Goal: Task Accomplishment & Management: Complete application form

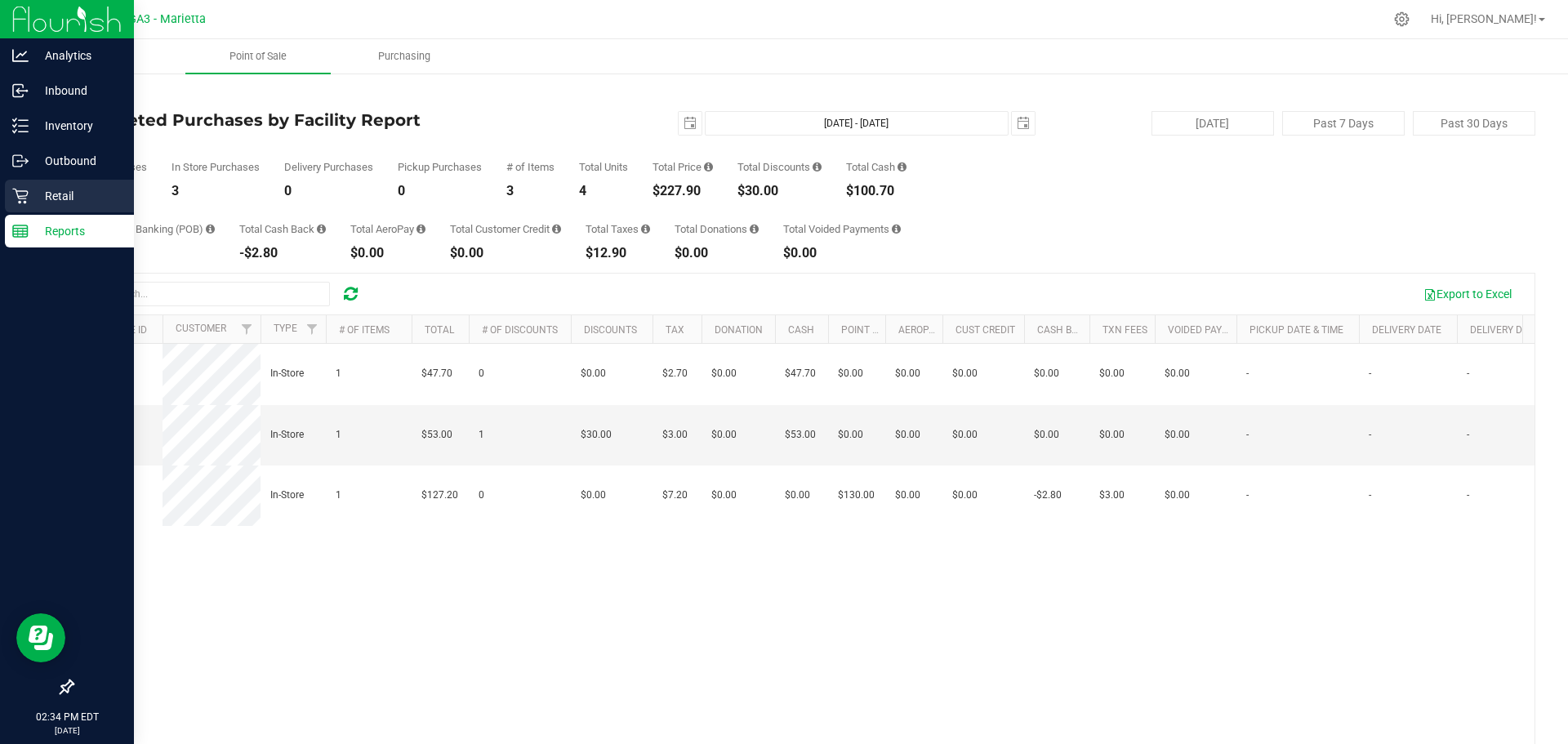
click at [73, 188] on p "Retail" at bounding box center [77, 196] width 98 height 19
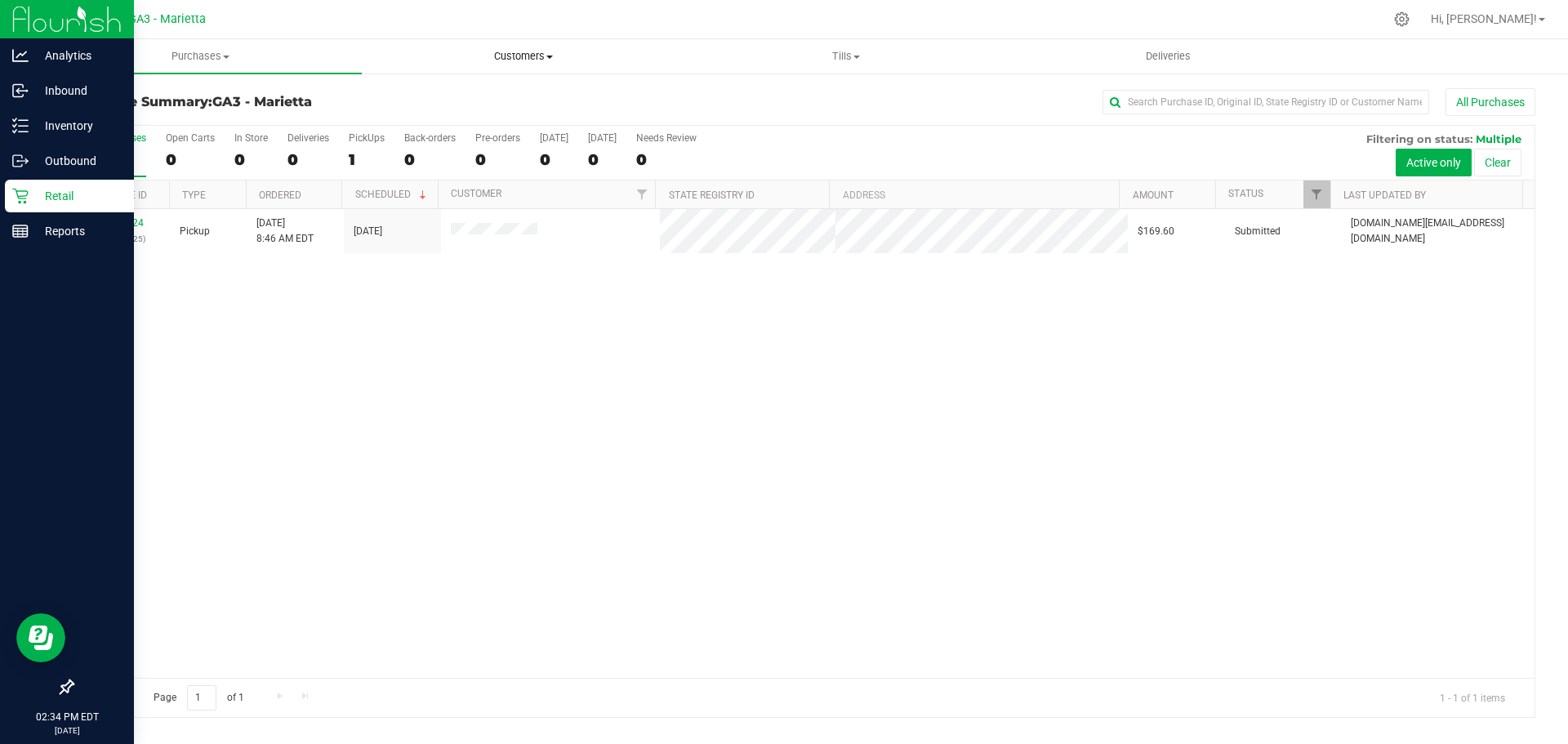
click at [524, 60] on span "Customers" at bounding box center [523, 56] width 321 height 15
click at [407, 139] on span "All physicians" at bounding box center [420, 138] width 118 height 14
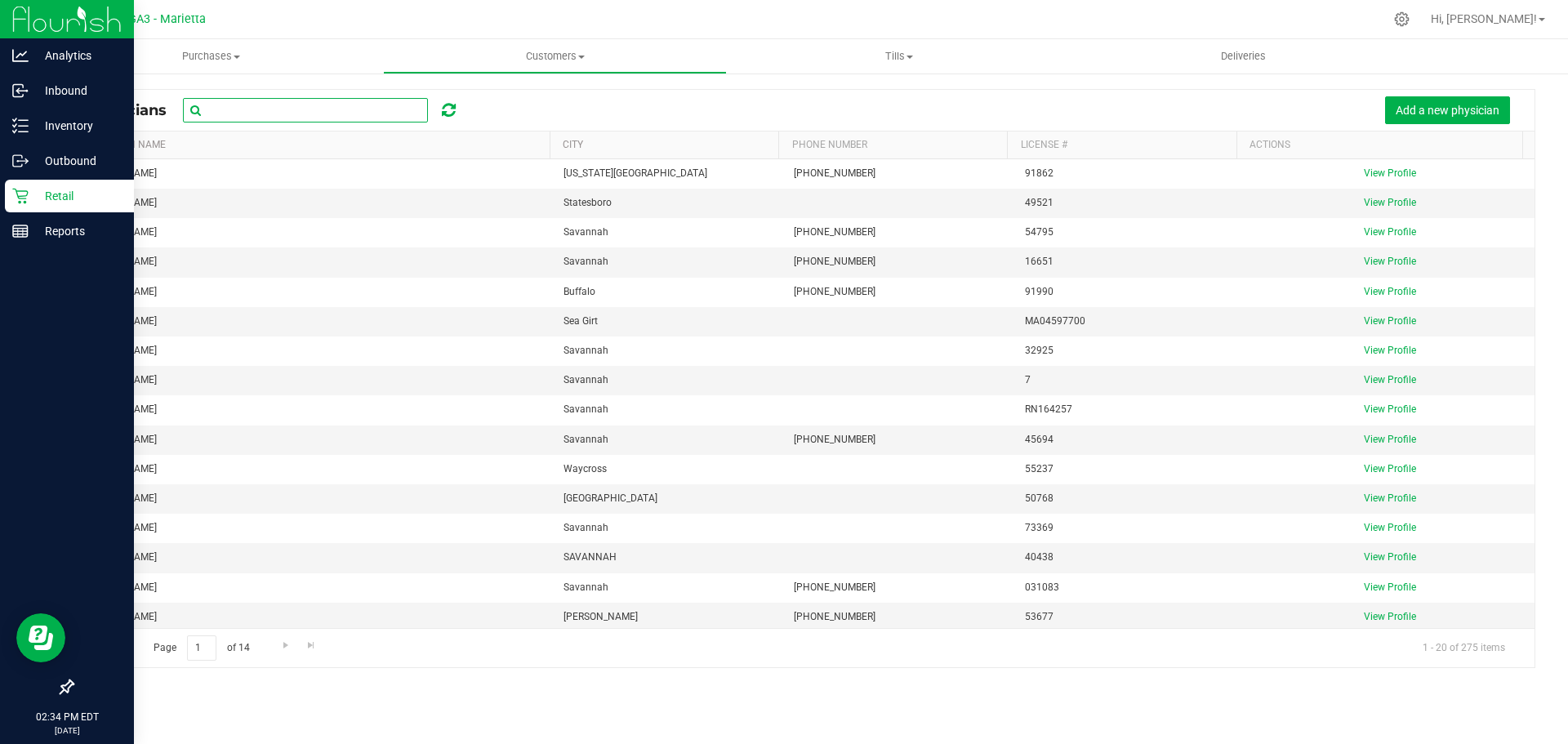
click at [226, 104] on input "text" at bounding box center [305, 111] width 245 height 25
paste input "Afua Akhi-Gbade"
type input "Afua Akhi-Gbade"
click at [330, 108] on input "Afua Akhi-Gbade" at bounding box center [305, 111] width 245 height 25
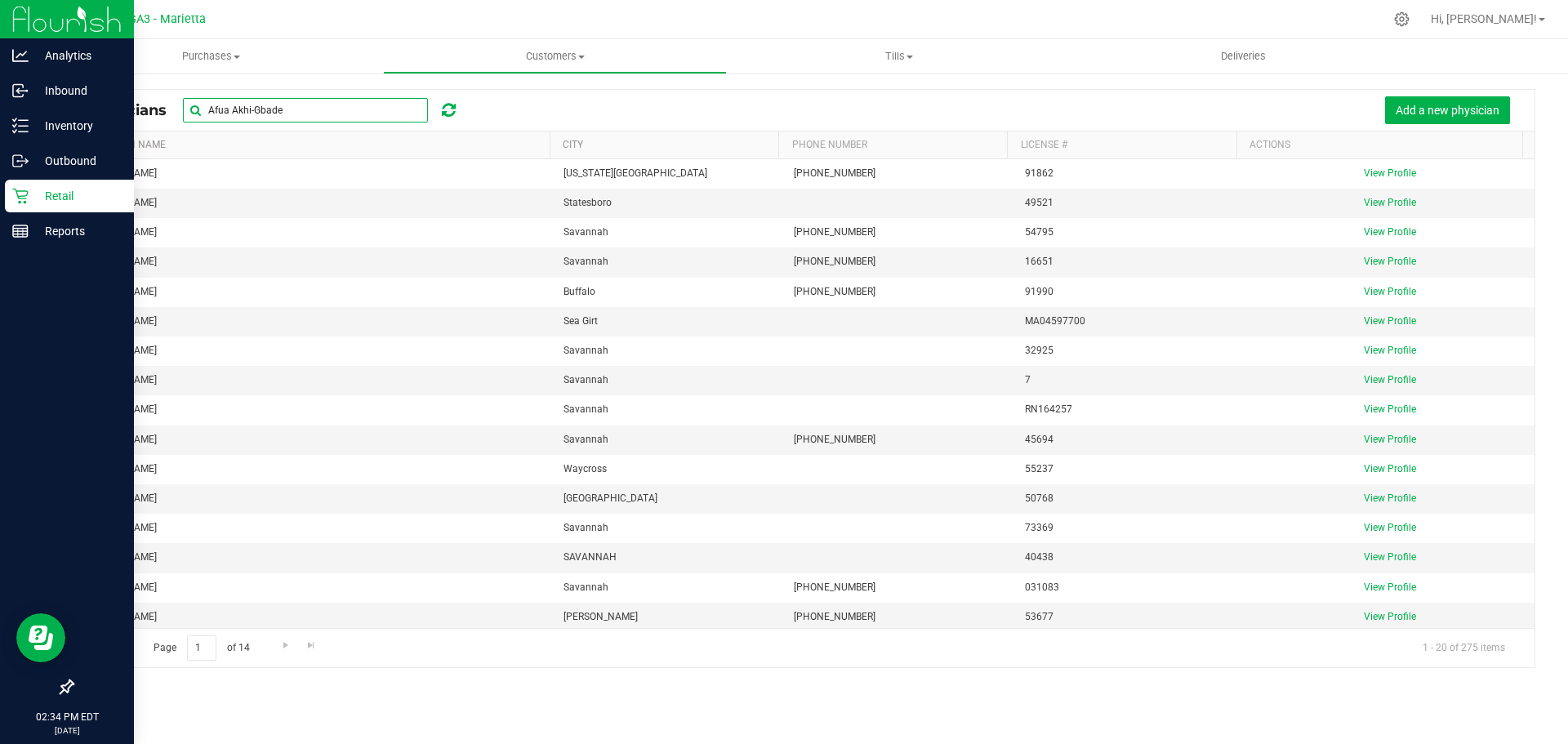
click at [330, 108] on input "Afua Akhi-Gbade" at bounding box center [305, 111] width 245 height 25
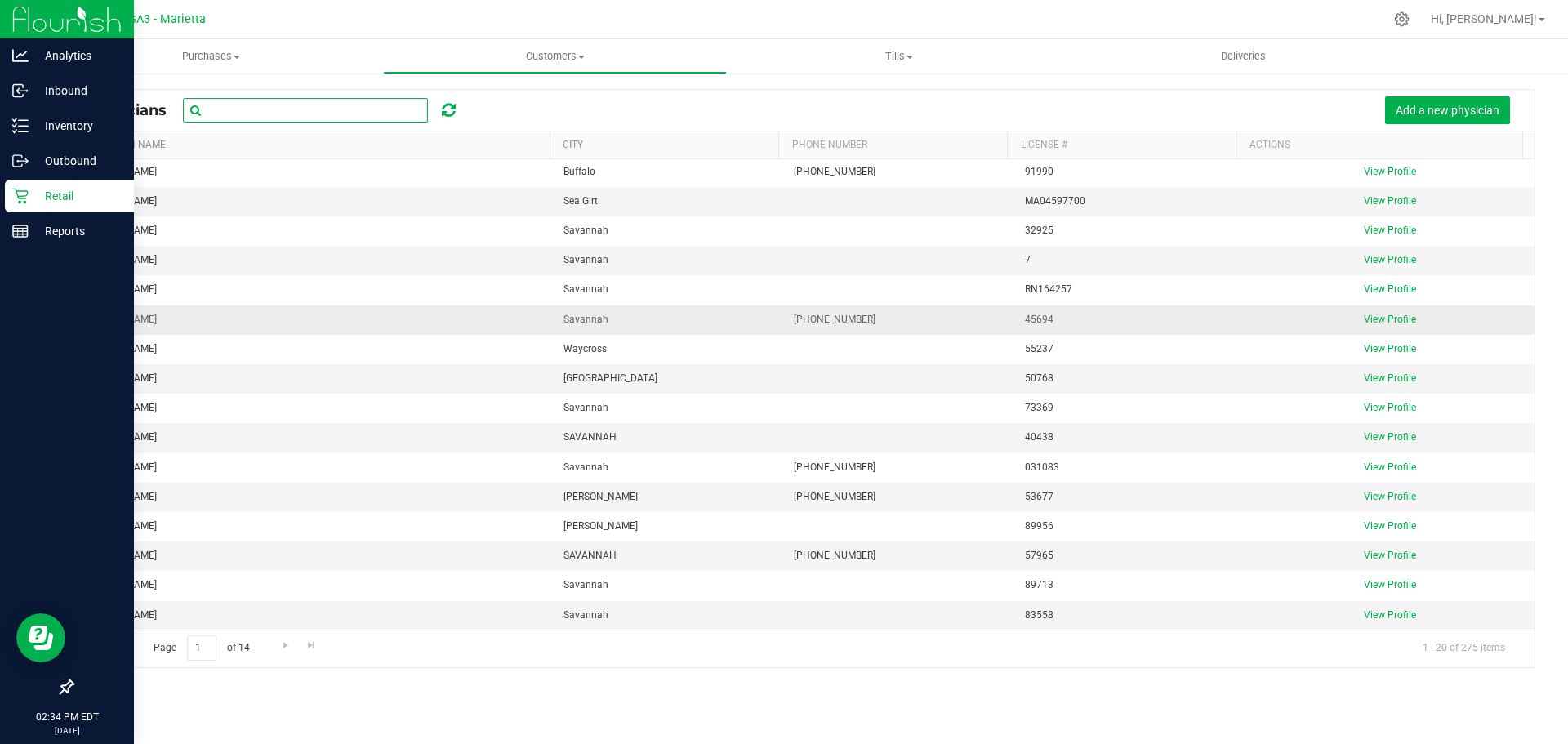
scroll to position [122, 0]
click at [292, 117] on input "text" at bounding box center [305, 111] width 245 height 25
type input "a"
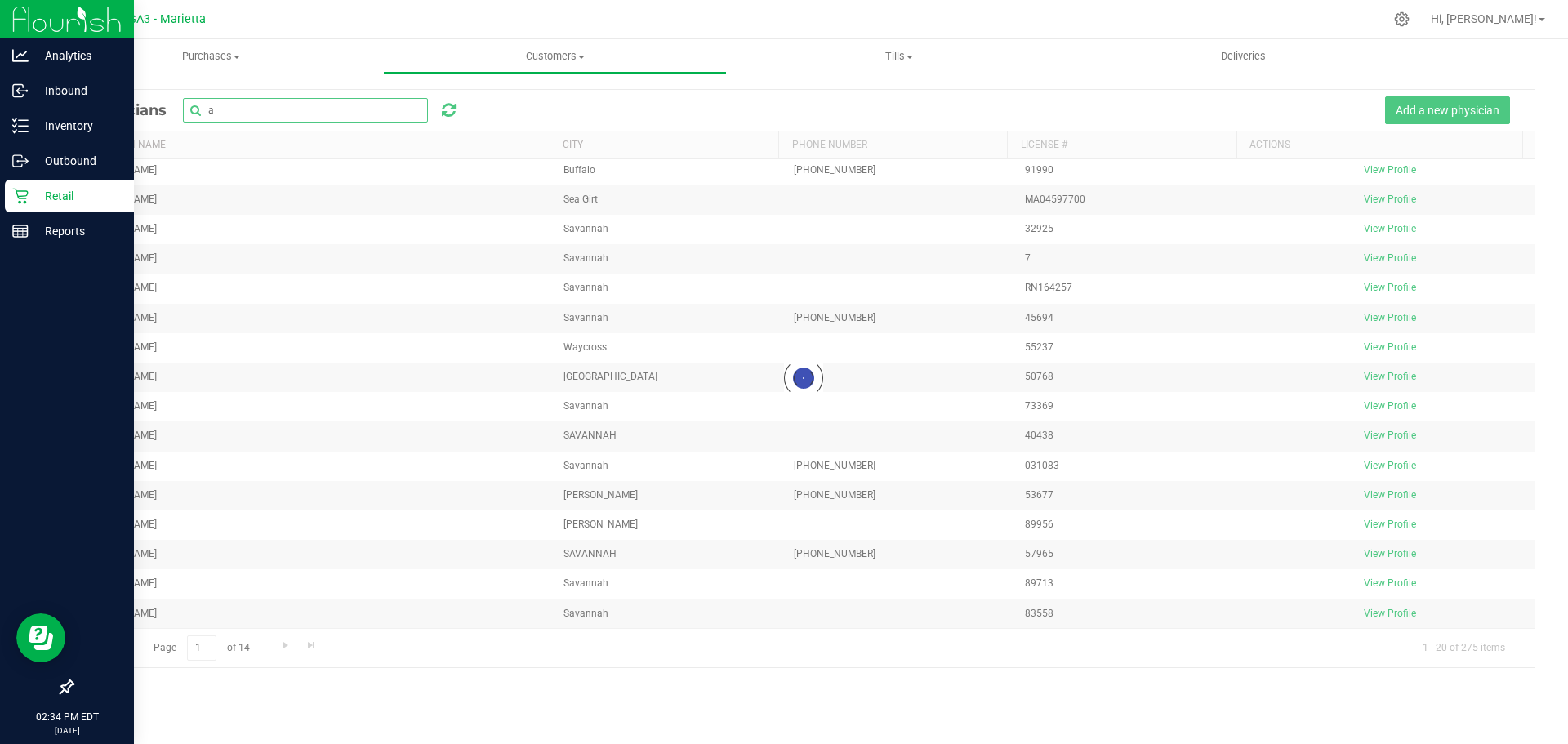
scroll to position [0, 0]
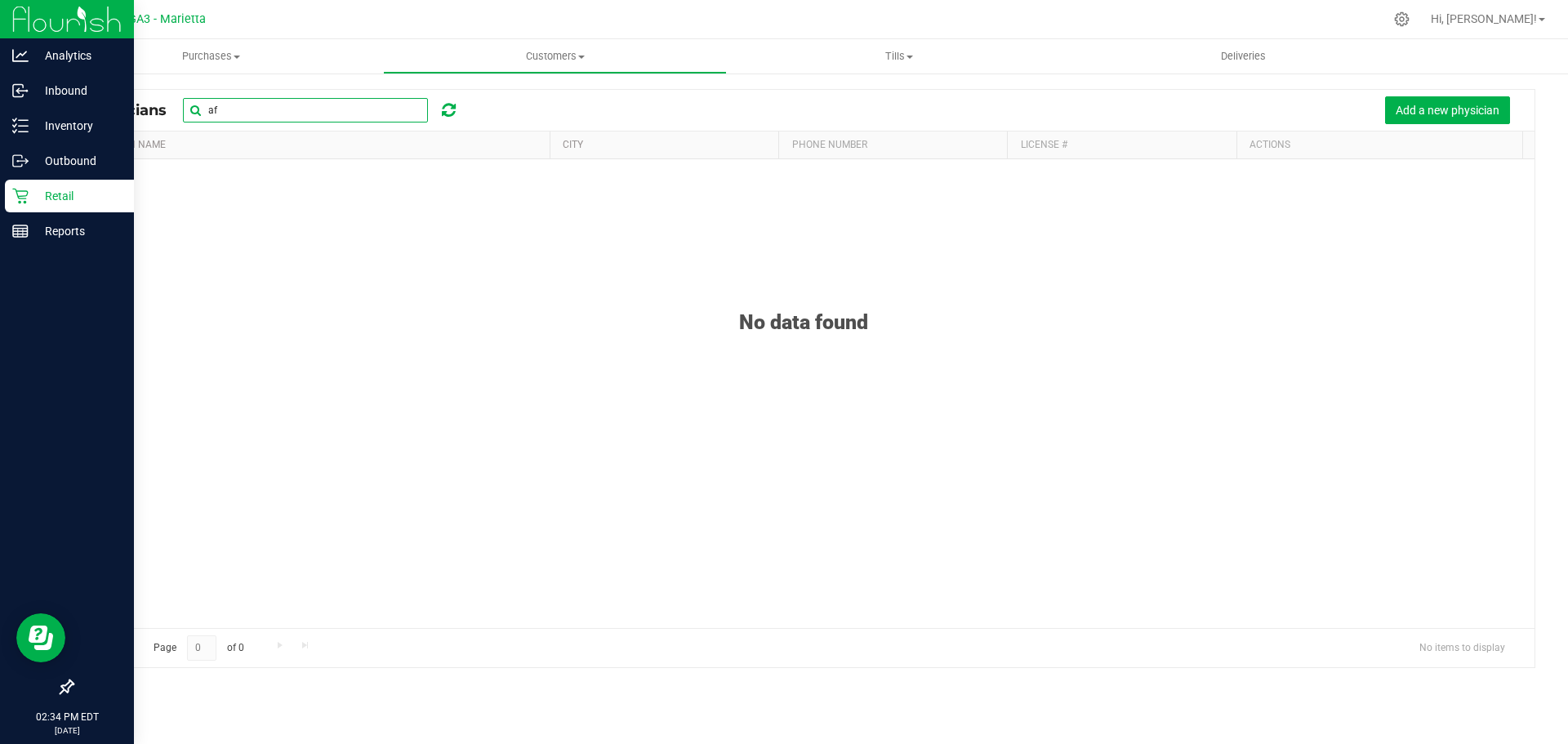
type input "a"
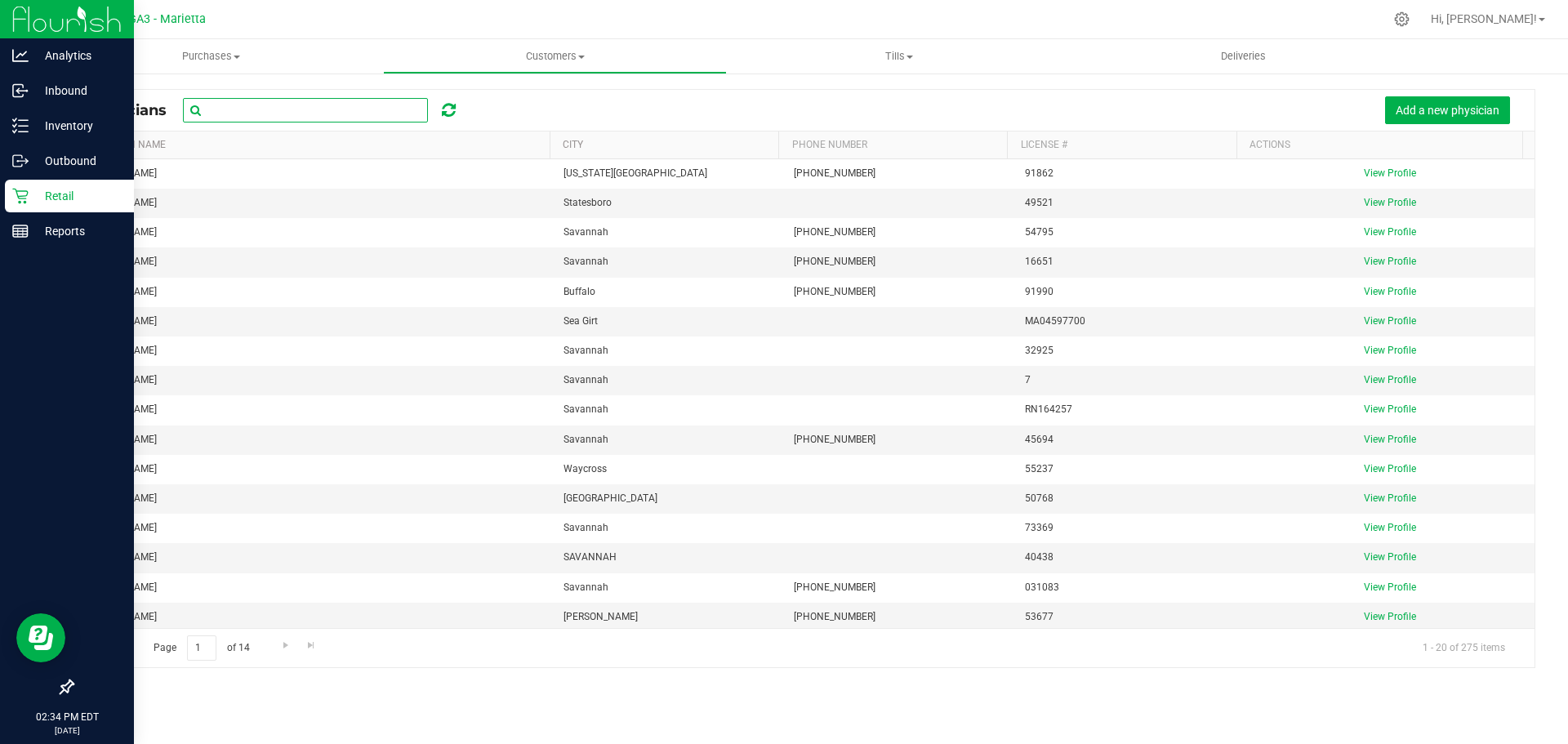
paste input "Afua Akhi-Gbade"
type input "Afua Akhi-Gbade"
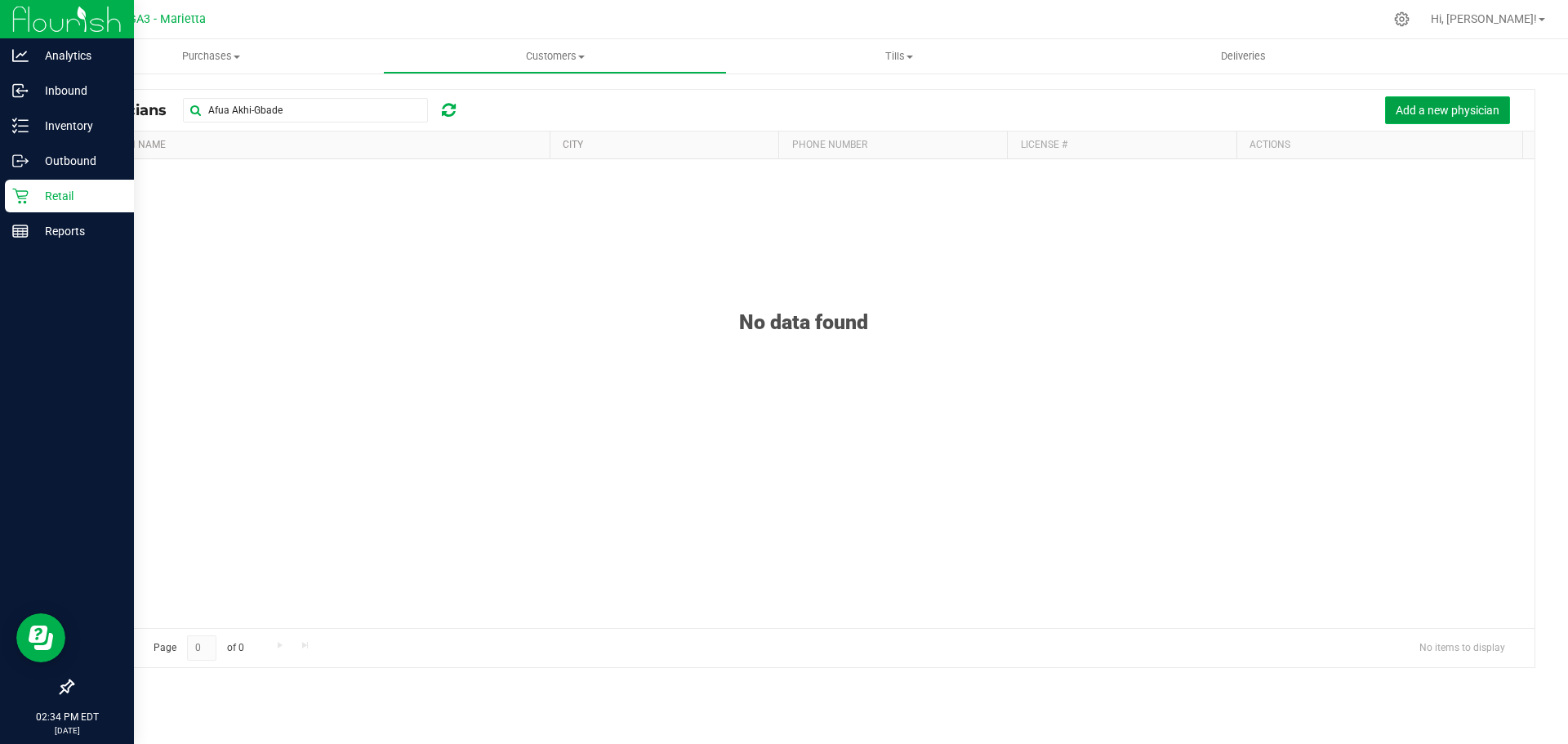
click at [1417, 112] on span "Add a new physician" at bounding box center [1447, 110] width 103 height 13
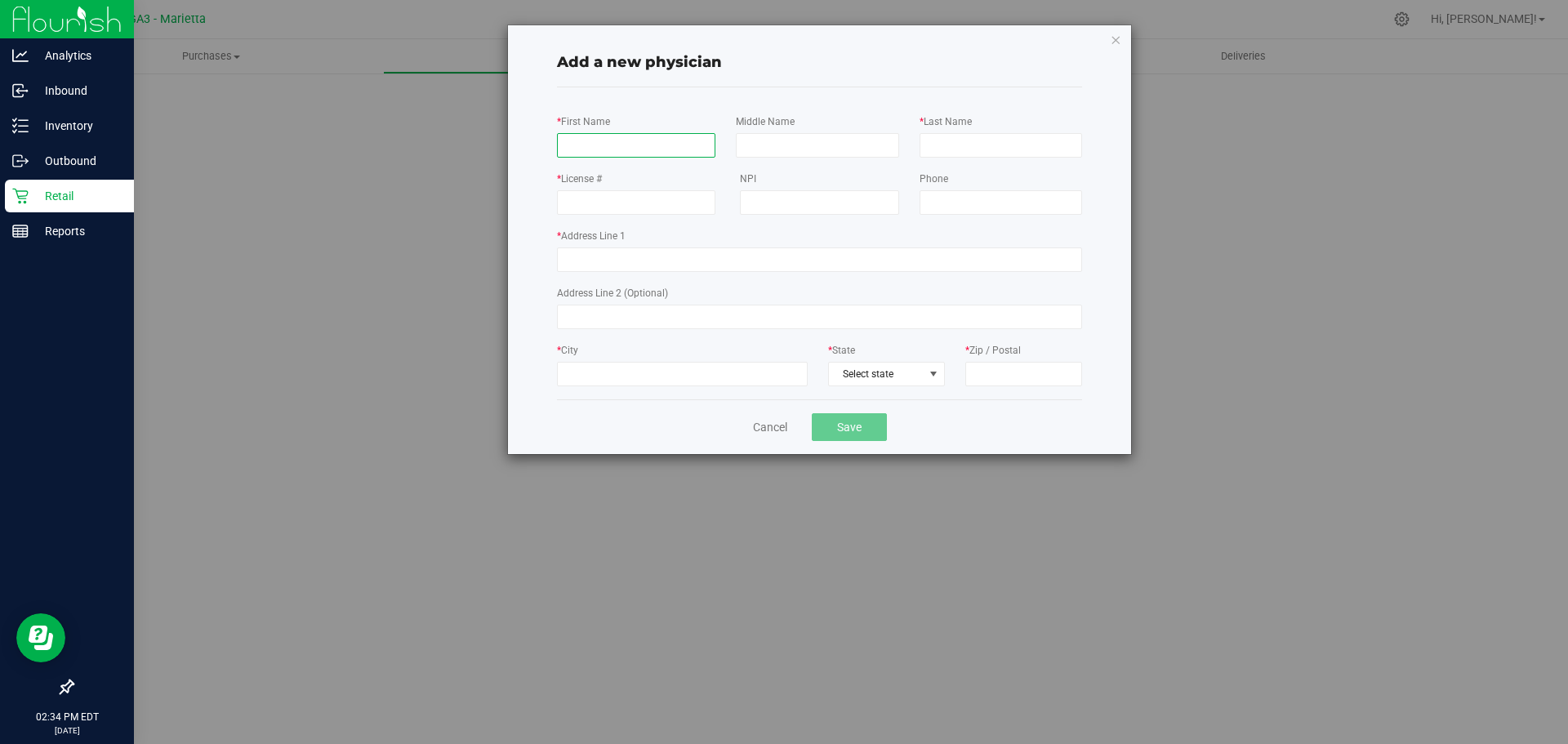
click at [633, 145] on input "* First Name" at bounding box center [636, 146] width 158 height 25
paste input "Afua Akhi-Gbade"
click at [655, 145] on input "Afua Akhi-Gbade" at bounding box center [636, 146] width 158 height 25
click at [677, 150] on input "Afua Akhi-Gbade" at bounding box center [636, 146] width 158 height 25
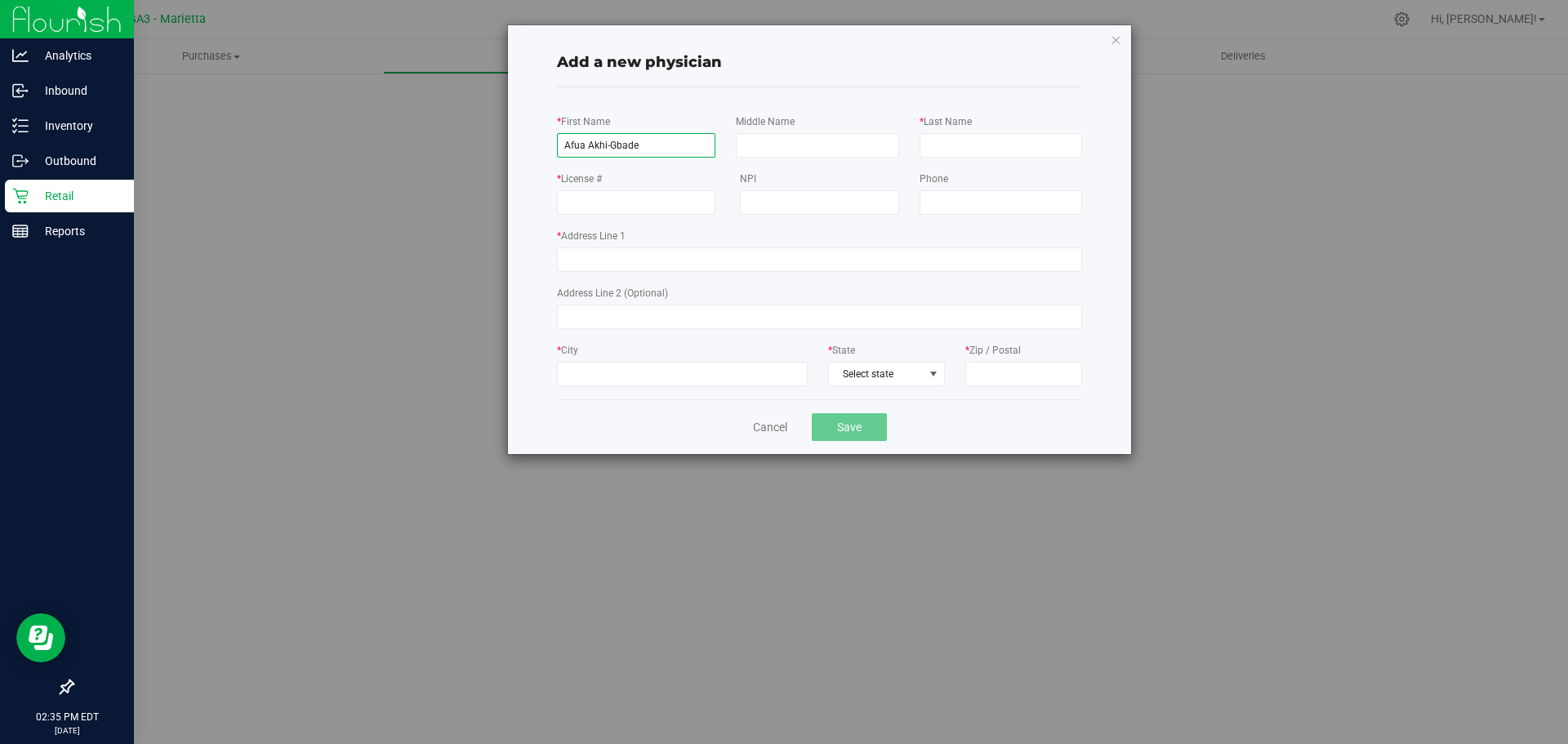
click at [677, 150] on input "Afua Akhi-Gbade" at bounding box center [636, 146] width 158 height 25
click at [677, 148] on input "Afua Akhi-Gbade" at bounding box center [636, 146] width 158 height 25
drag, startPoint x: 584, startPoint y: 146, endPoint x: 655, endPoint y: 140, distance: 71.3
click at [655, 140] on input "Afua Akhi-Gbade" at bounding box center [636, 146] width 158 height 25
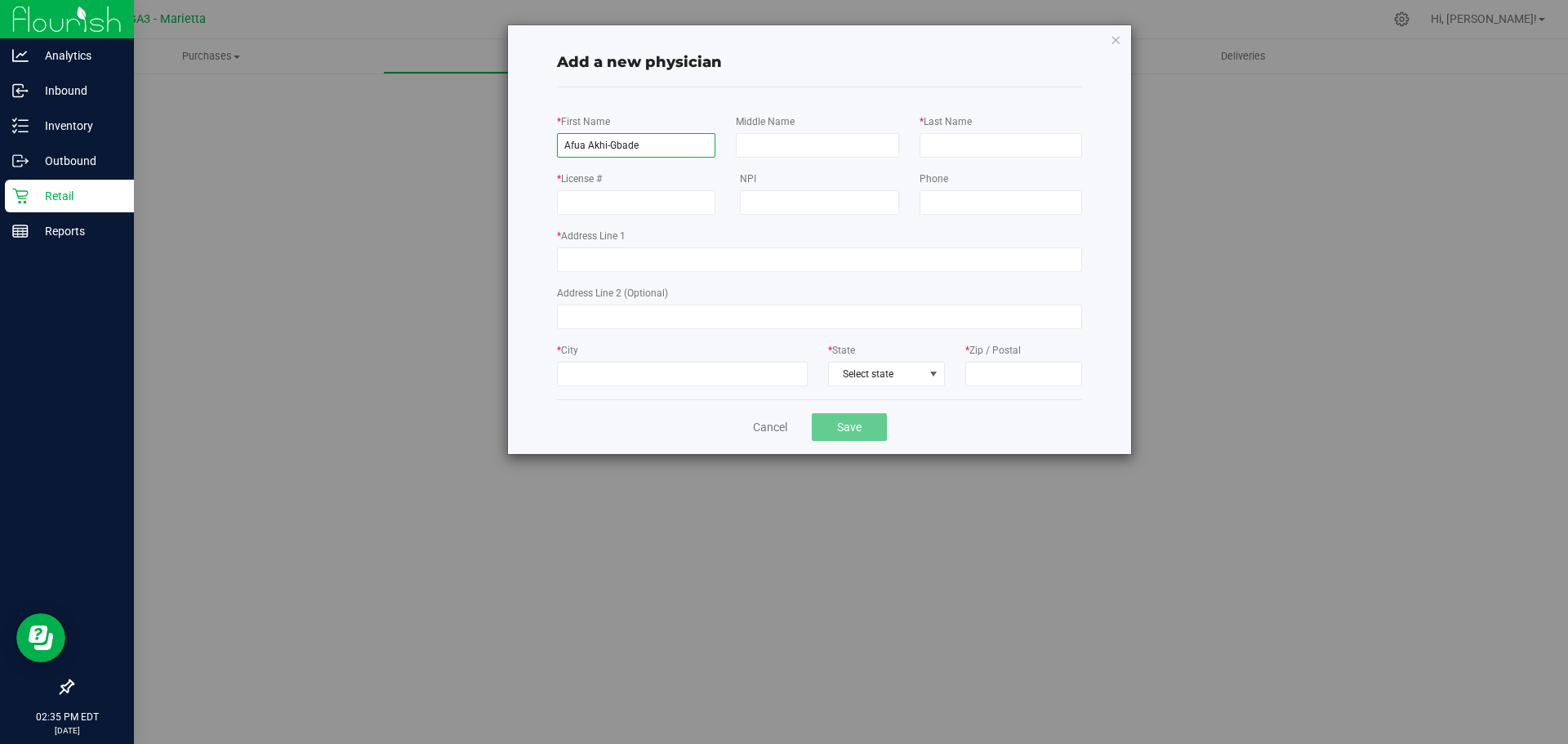
click at [715, 143] on input "Afua Akhi-Gbade" at bounding box center [636, 146] width 158 height 25
drag, startPoint x: 586, startPoint y: 146, endPoint x: 699, endPoint y: 142, distance: 113.1
click at [699, 142] on input "Afua Akhi-Gbade" at bounding box center [636, 146] width 158 height 25
type input "Afua"
type input "Akhi-Gbade"
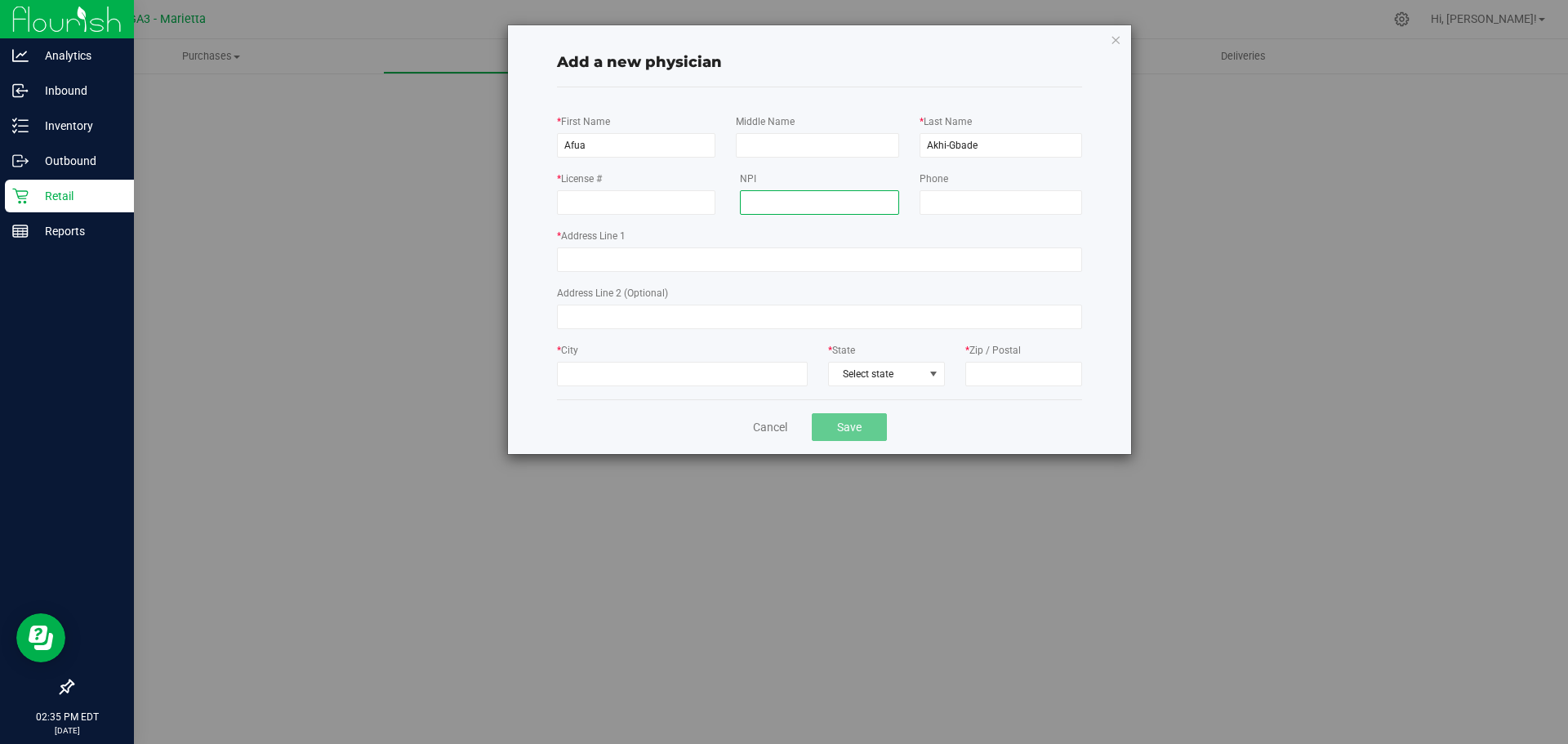
click at [795, 205] on input "NPI" at bounding box center [819, 203] width 158 height 25
paste input "1811343114"
type input "1811343114"
click at [691, 204] on input "* License #" at bounding box center [636, 203] width 158 height 25
paste input "82355"
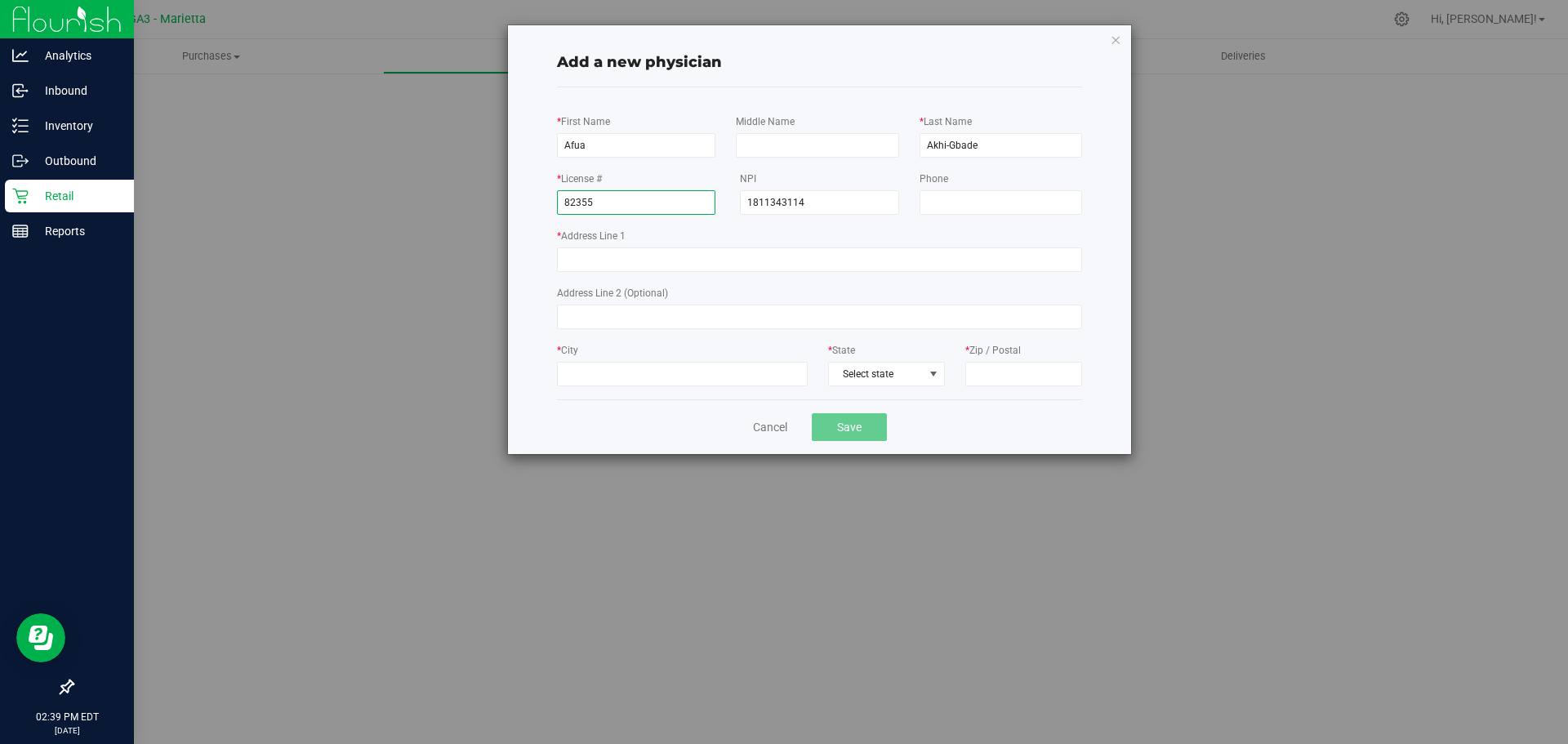
type input "82355"
click at [655, 277] on div "* First Name [GEOGRAPHIC_DATA] Middle Name * Last Name [GEOGRAPHIC_DATA] * Lice…" at bounding box center [820, 249] width 525 height 273
drag, startPoint x: 659, startPoint y: 272, endPoint x: 660, endPoint y: 263, distance: 9.1
click at [659, 272] on input "* Address Line 1" at bounding box center [820, 260] width 525 height 25
paste input "[STREET_ADDRESS][PERSON_NAME][PERSON_NAME]"
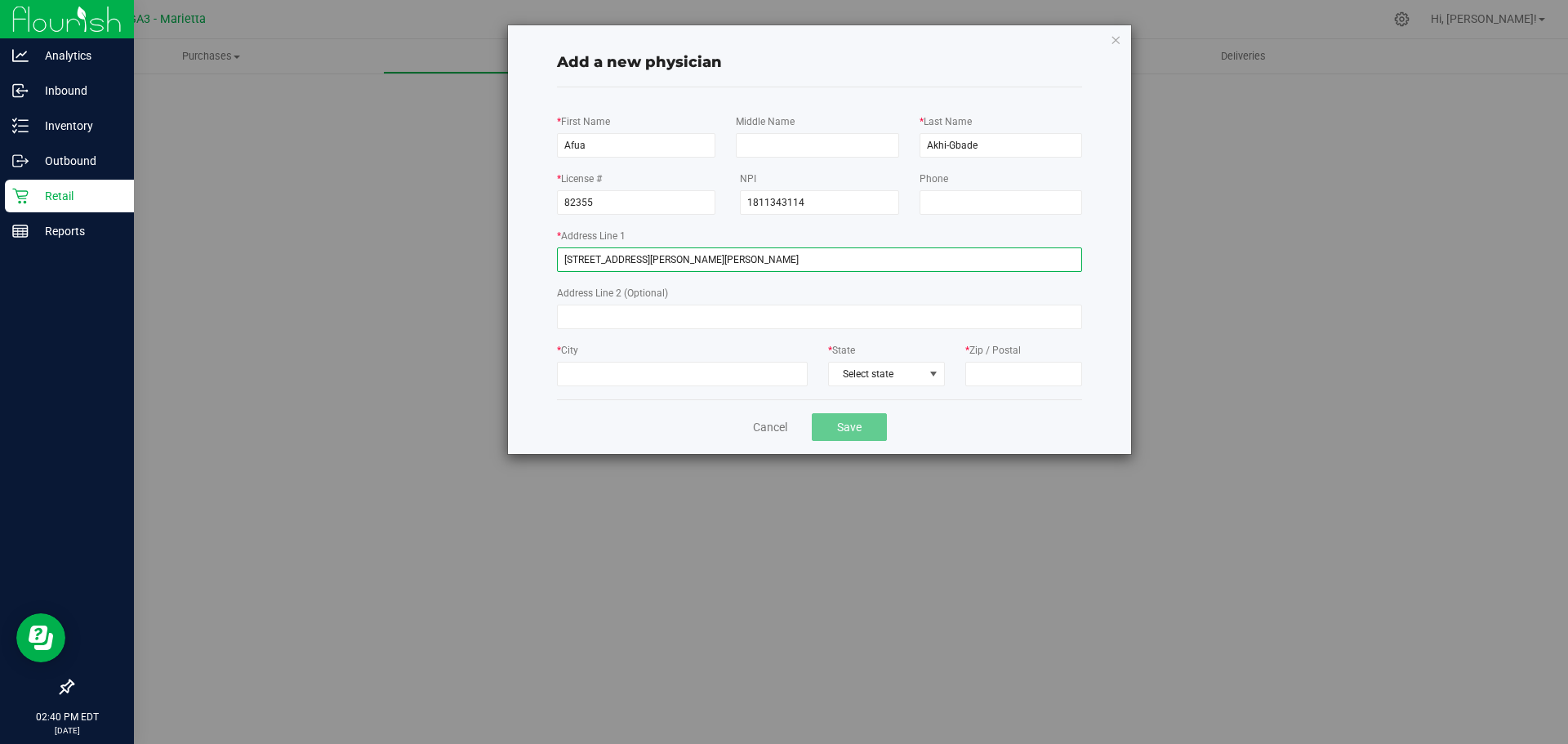
drag, startPoint x: 673, startPoint y: 259, endPoint x: 696, endPoint y: 259, distance: 23.0
click at [696, 259] on input "[STREET_ADDRESS][PERSON_NAME][PERSON_NAME]" at bounding box center [820, 260] width 525 height 25
type input "[STREET_ADDRESS][PERSON_NAME][PERSON_NAME]"
type input "Unit C"
drag, startPoint x: 677, startPoint y: 261, endPoint x: 701, endPoint y: 261, distance: 24.0
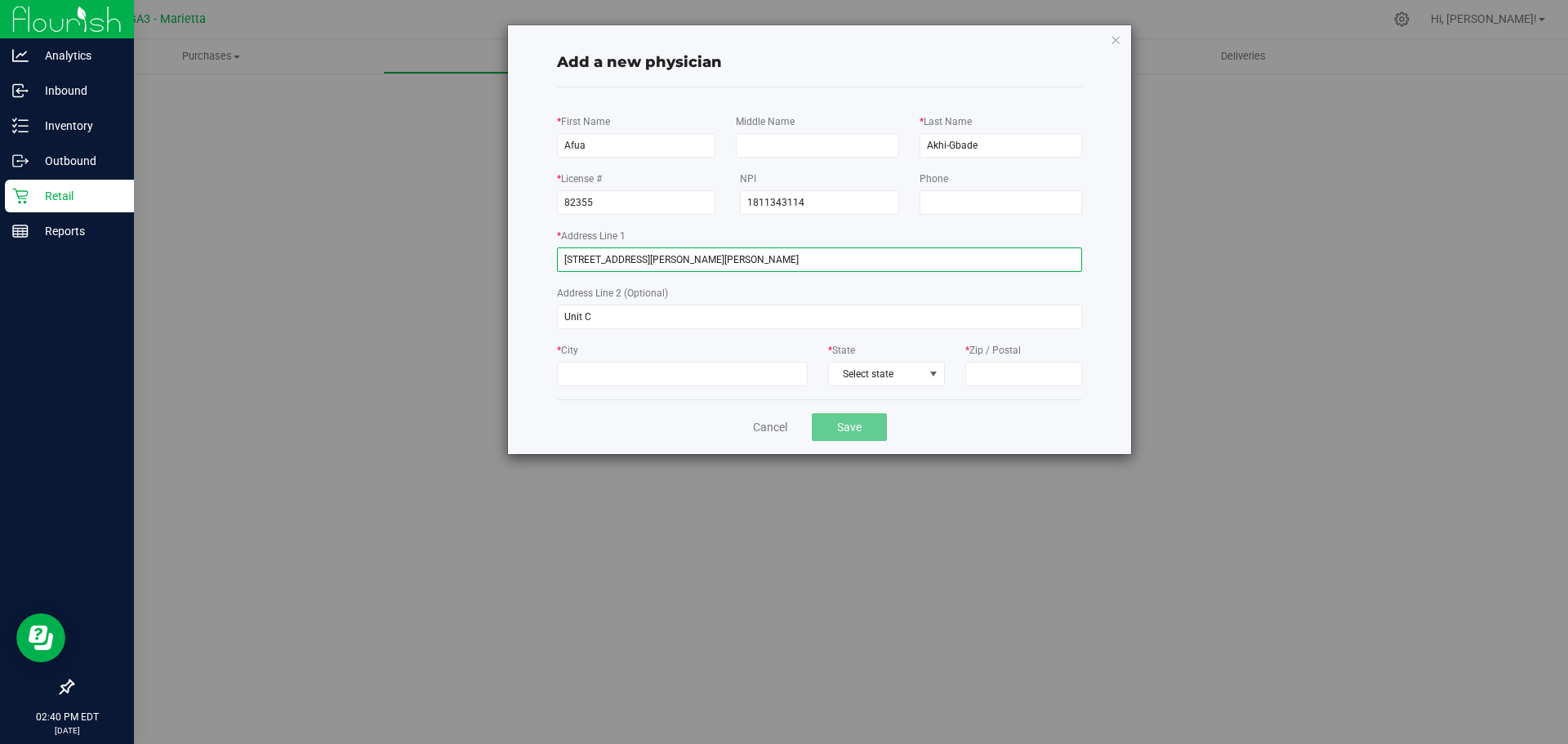
click at [701, 261] on input "[STREET_ADDRESS][PERSON_NAME][PERSON_NAME]" at bounding box center [820, 260] width 525 height 25
type input "[STREET_ADDRESS][PERSON_NAME]"
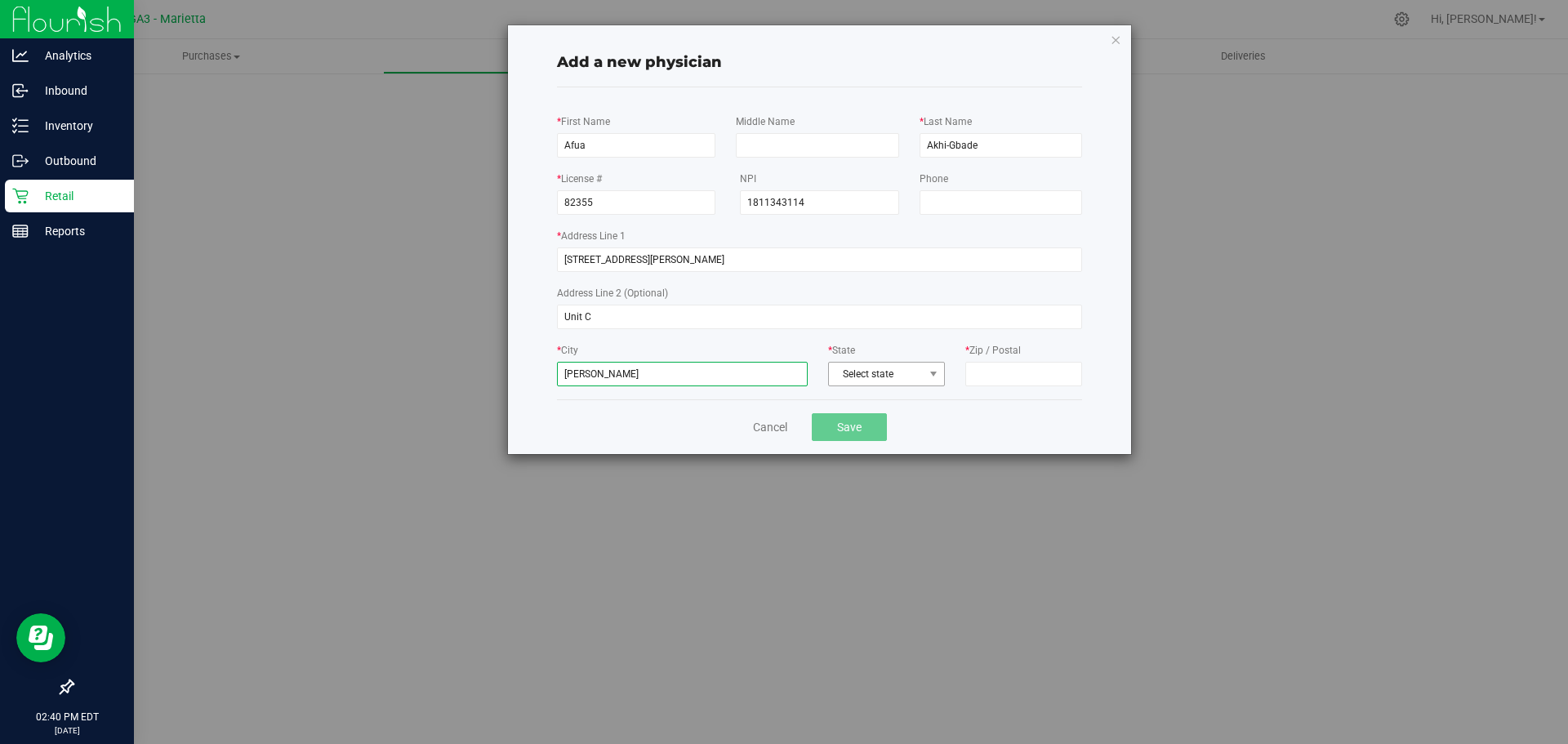
type input "[PERSON_NAME]"
click at [866, 367] on span "Select state" at bounding box center [886, 374] width 115 height 23
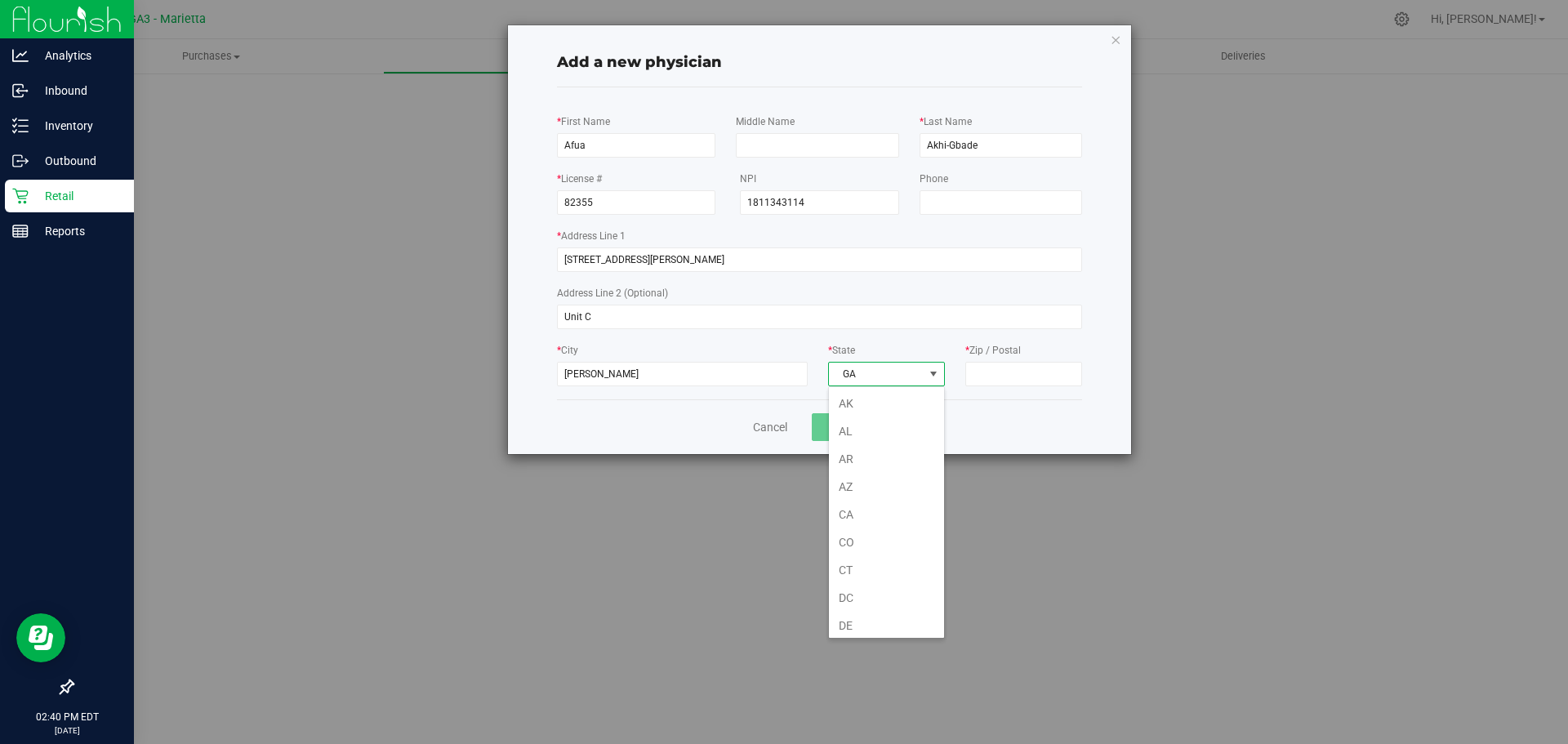
scroll to position [60, 0]
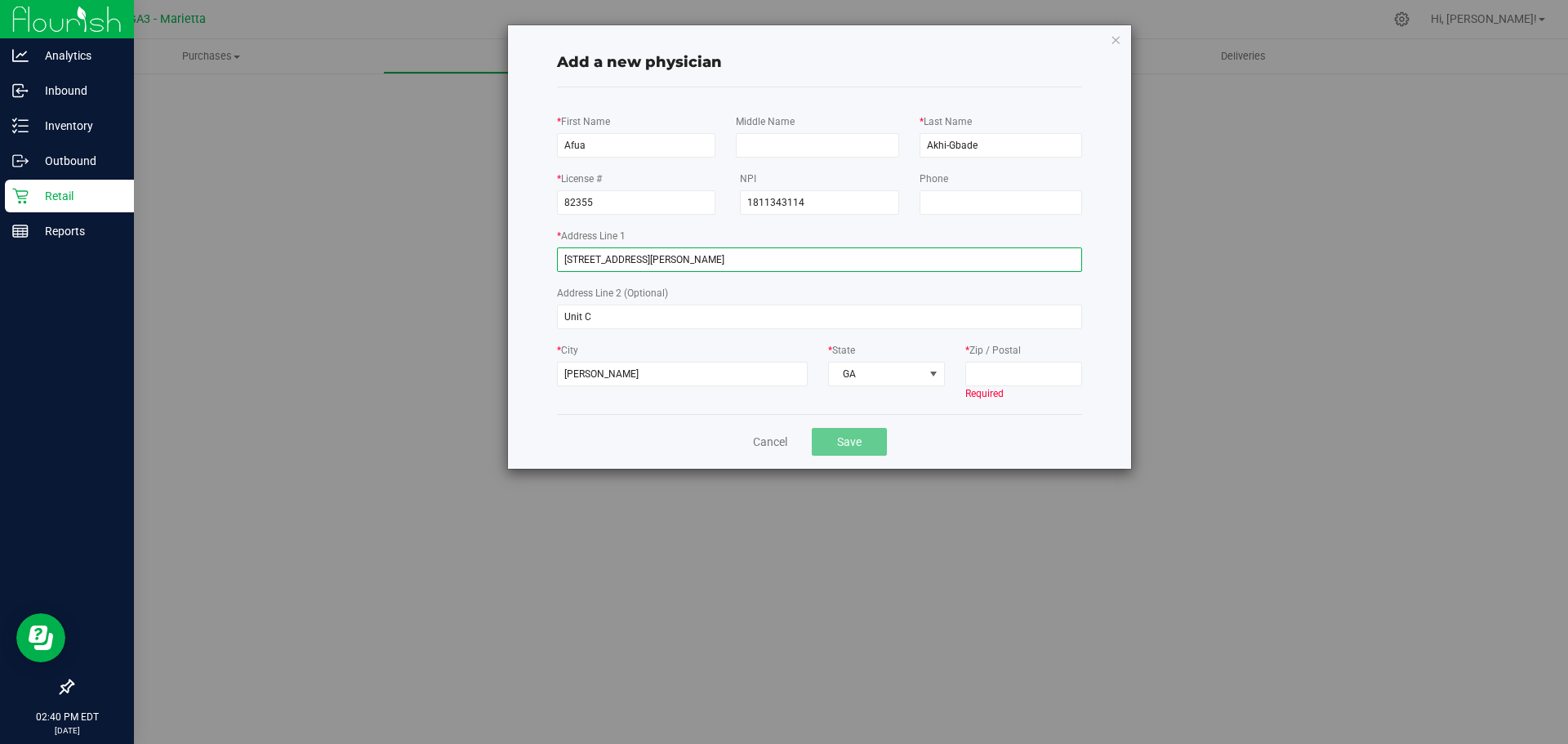
drag, startPoint x: 697, startPoint y: 257, endPoint x: 742, endPoint y: 257, distance: 45.0
click at [742, 257] on input "[STREET_ADDRESS][PERSON_NAME]" at bounding box center [820, 260] width 525 height 25
type input "[STREET_ADDRESS][PERSON_NAME]"
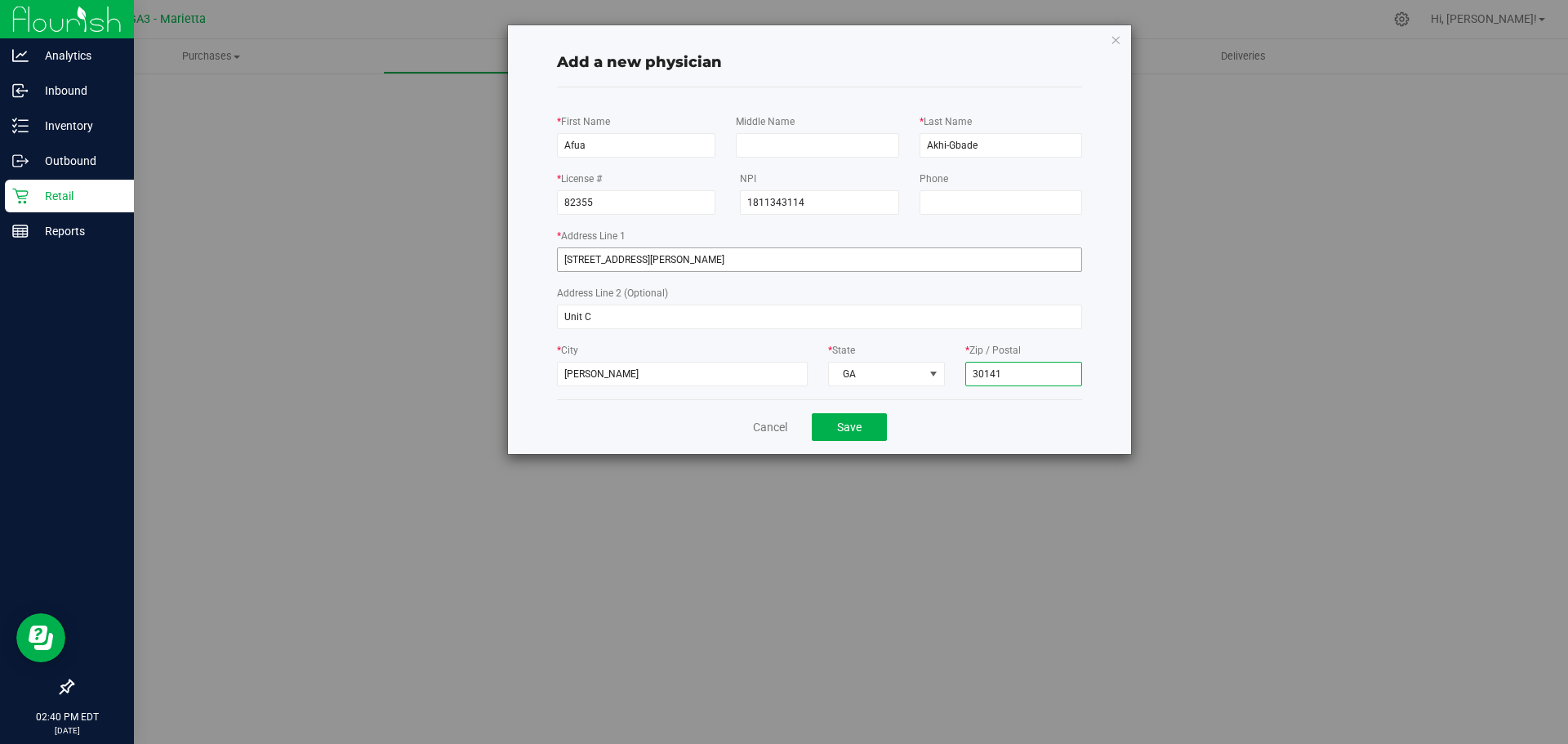
type input "30141"
click at [808, 264] on input "[STREET_ADDRESS][PERSON_NAME]" at bounding box center [820, 260] width 525 height 25
type input "[STREET_ADDRESS][PERSON_NAME]"
click at [831, 426] on button "Save" at bounding box center [849, 426] width 75 height 27
